Goal: Information Seeking & Learning: Learn about a topic

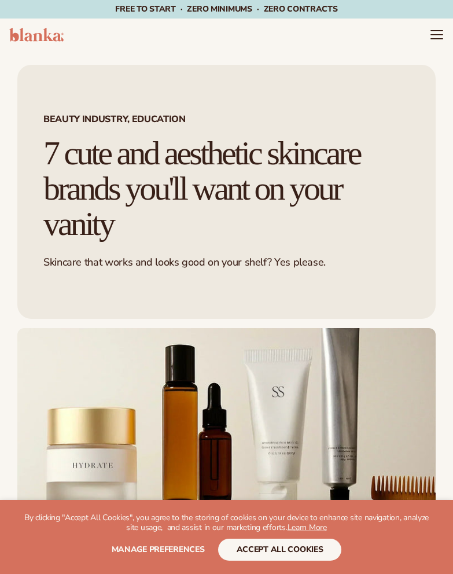
scroll to position [964, 0]
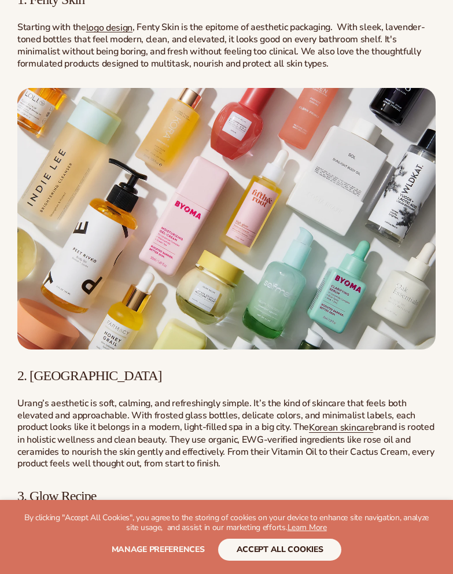
click at [228, 147] on img at bounding box center [226, 218] width 418 height 261
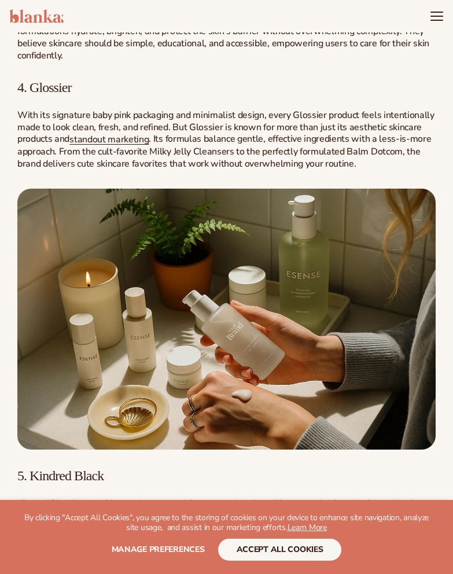
scroll to position [1490, 0]
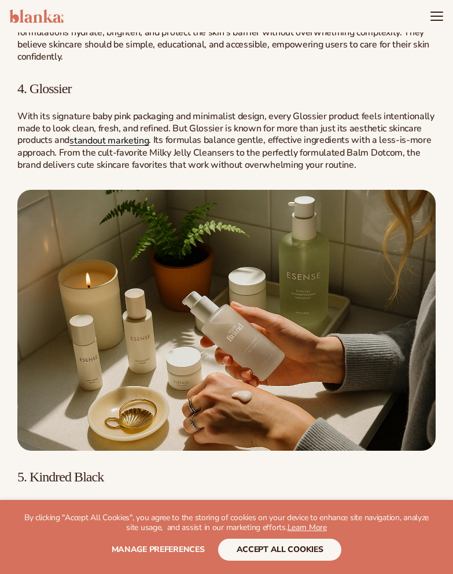
click at [131, 141] on link "standout marketing" at bounding box center [108, 140] width 79 height 13
